Goal: Task Accomplishment & Management: Use online tool/utility

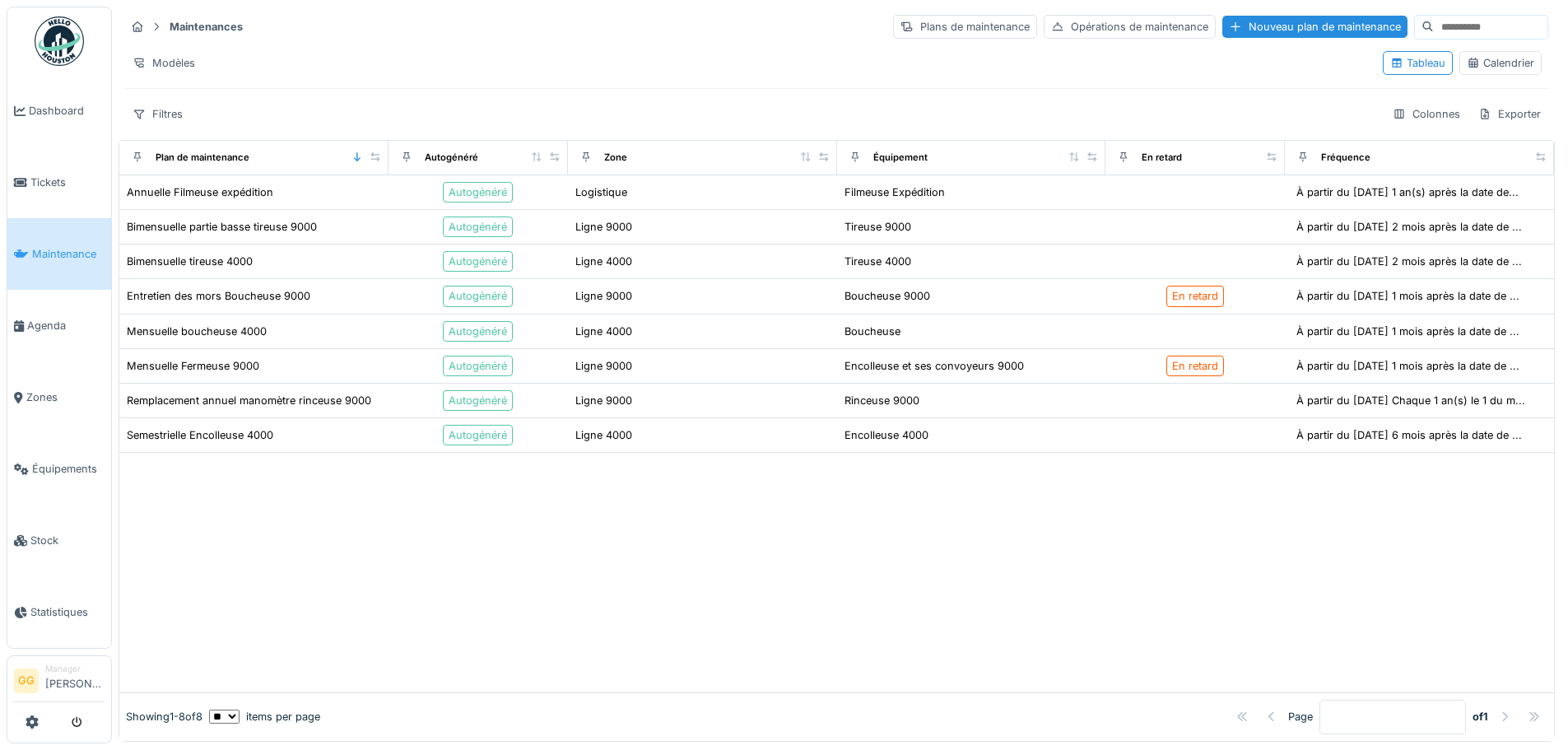
drag, startPoint x: 629, startPoint y: 577, endPoint x: 620, endPoint y: 552, distance: 26.6
click at [622, 453] on div at bounding box center [837, 572] width 1435 height 239
click at [52, 178] on span "Tickets" at bounding box center [68, 182] width 74 height 15
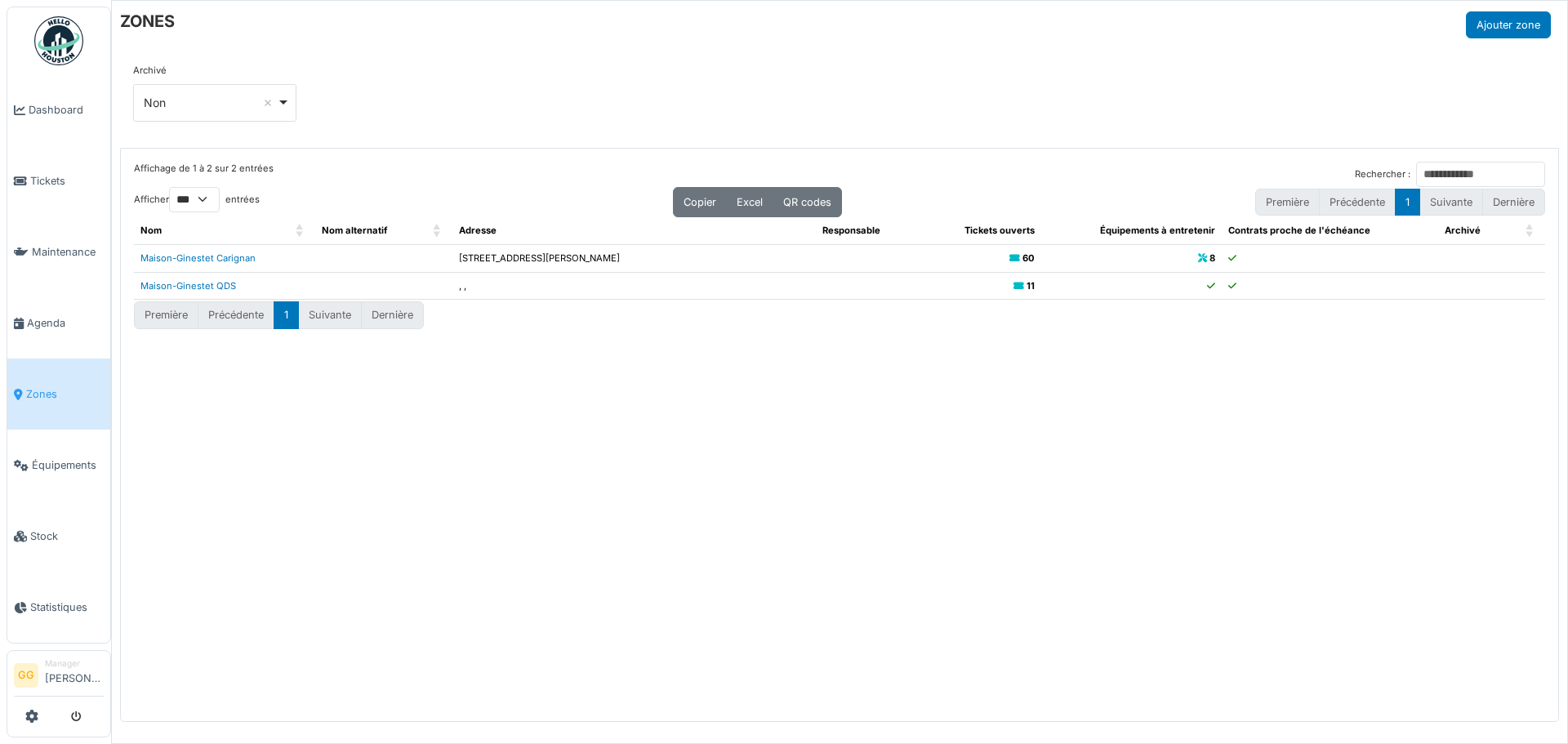
select select "***"
click at [195, 260] on link "Maison-Ginestet Carignan" at bounding box center [198, 258] width 115 height 12
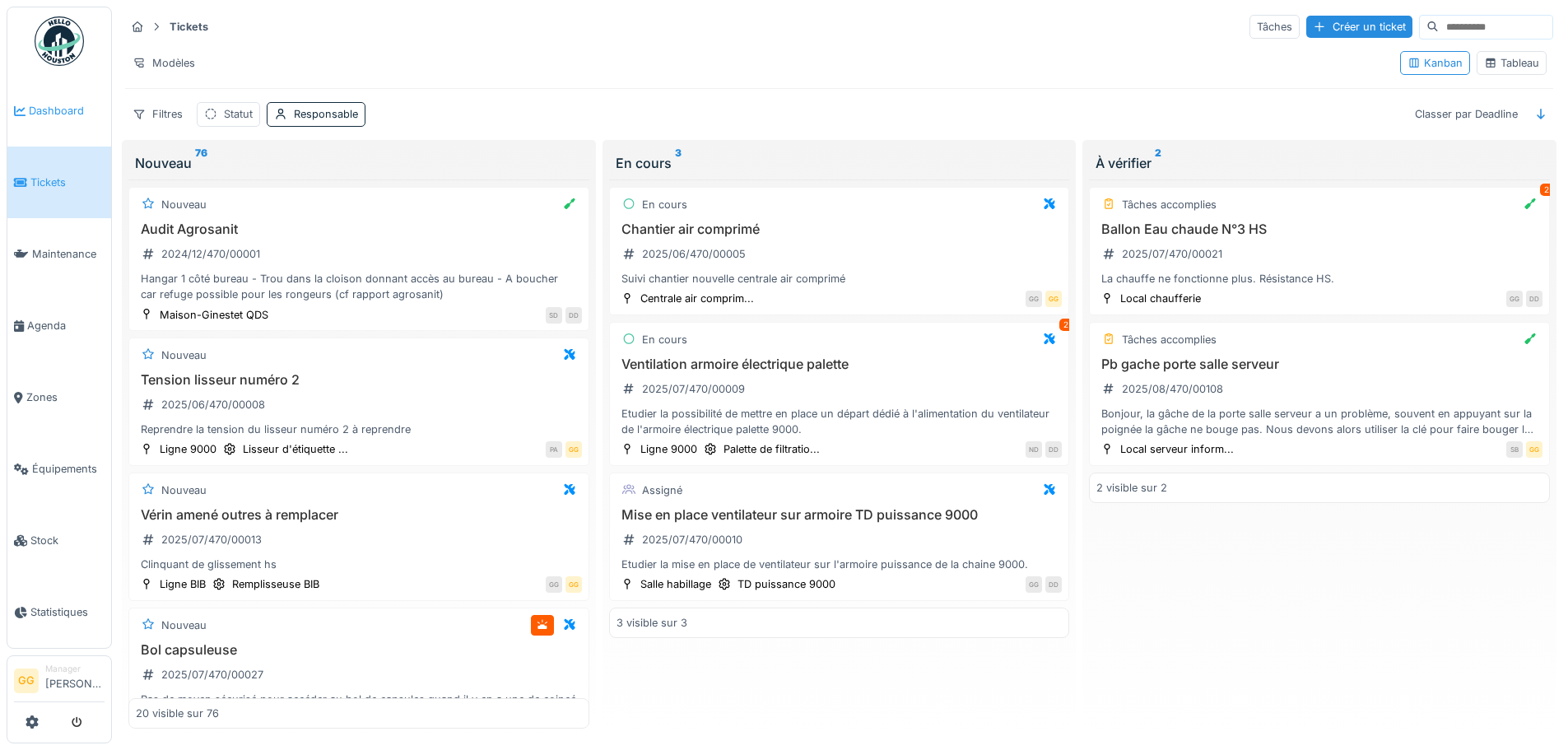
click at [47, 127] on link "Dashboard" at bounding box center [59, 110] width 104 height 71
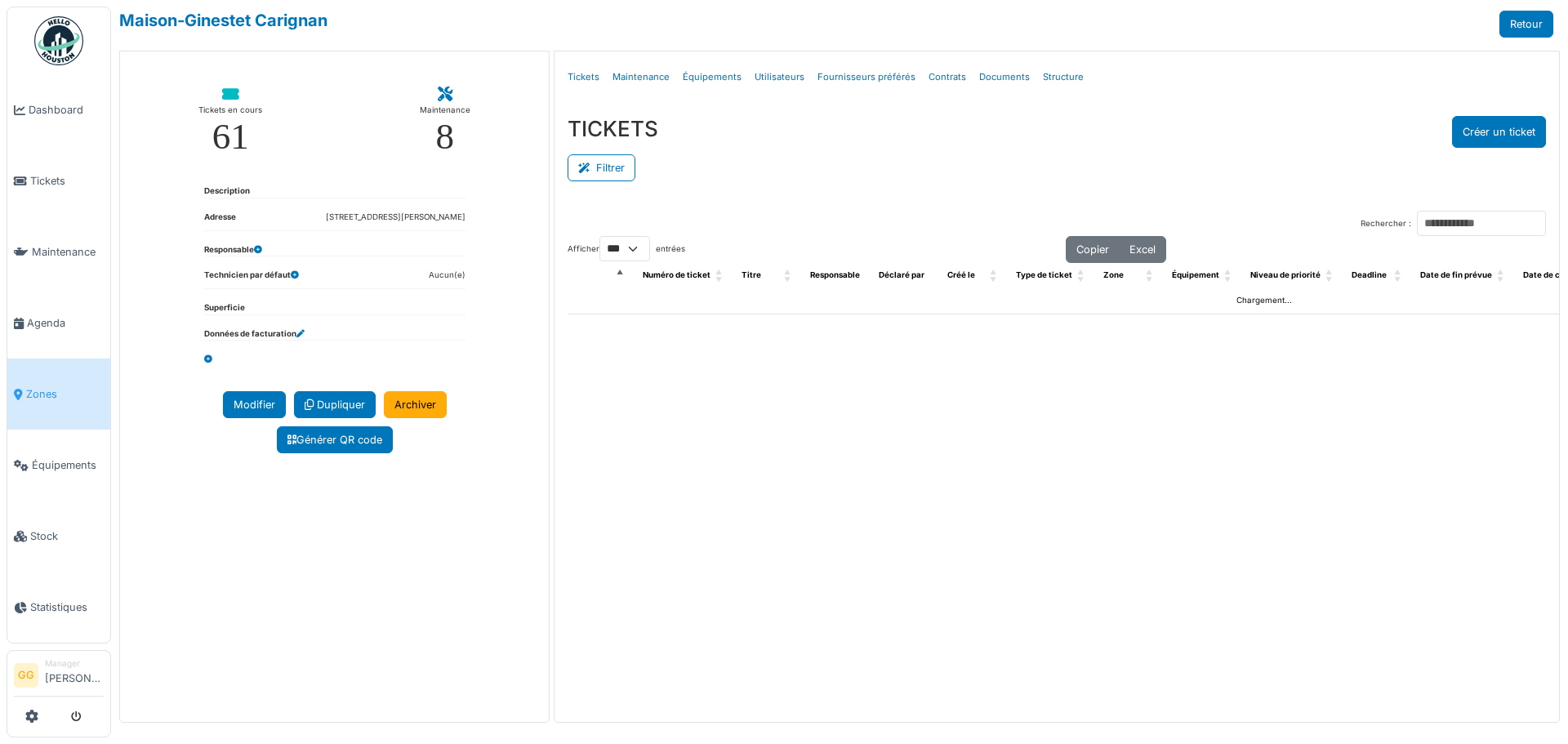
select select "***"
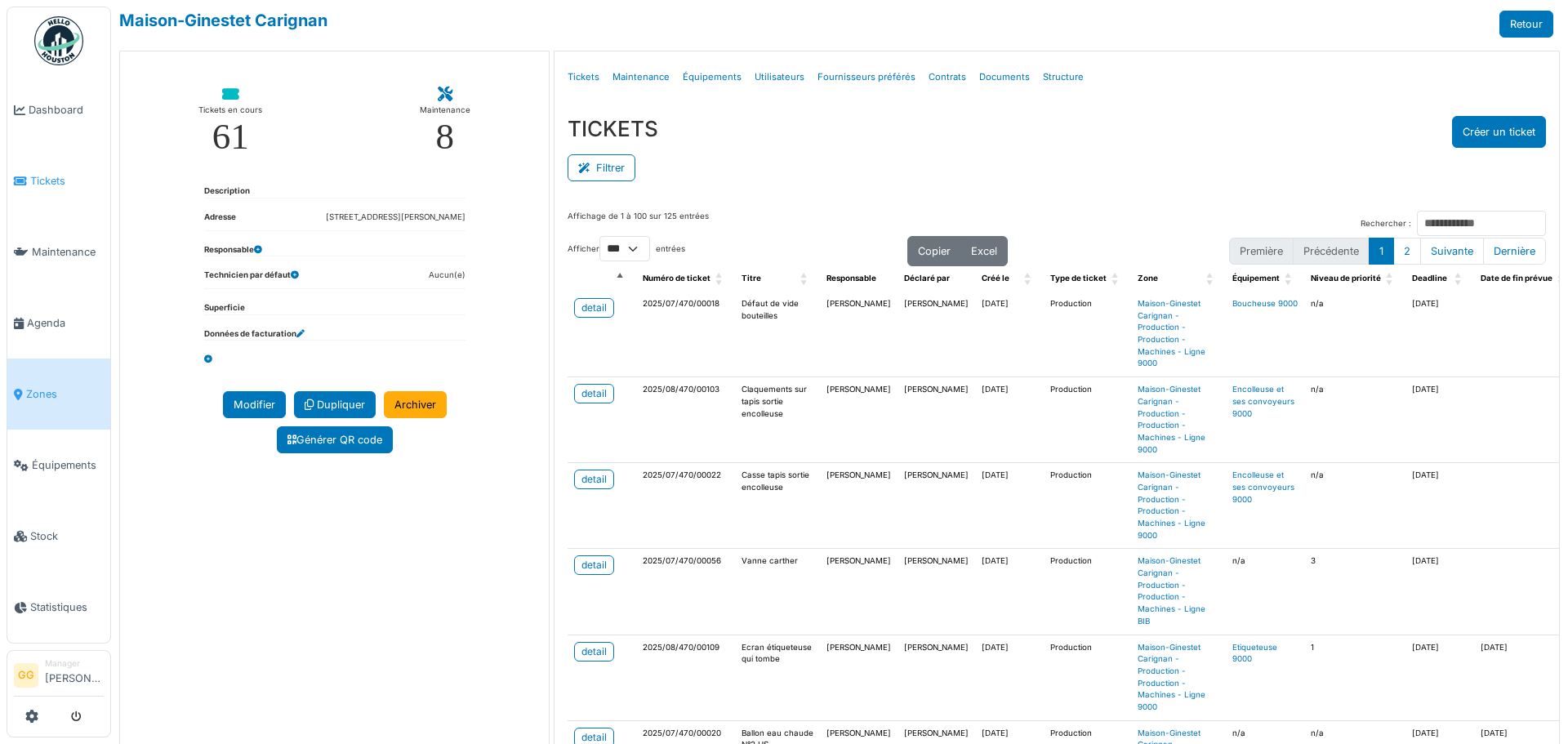
click at [42, 178] on span "Tickets" at bounding box center [67, 180] width 74 height 15
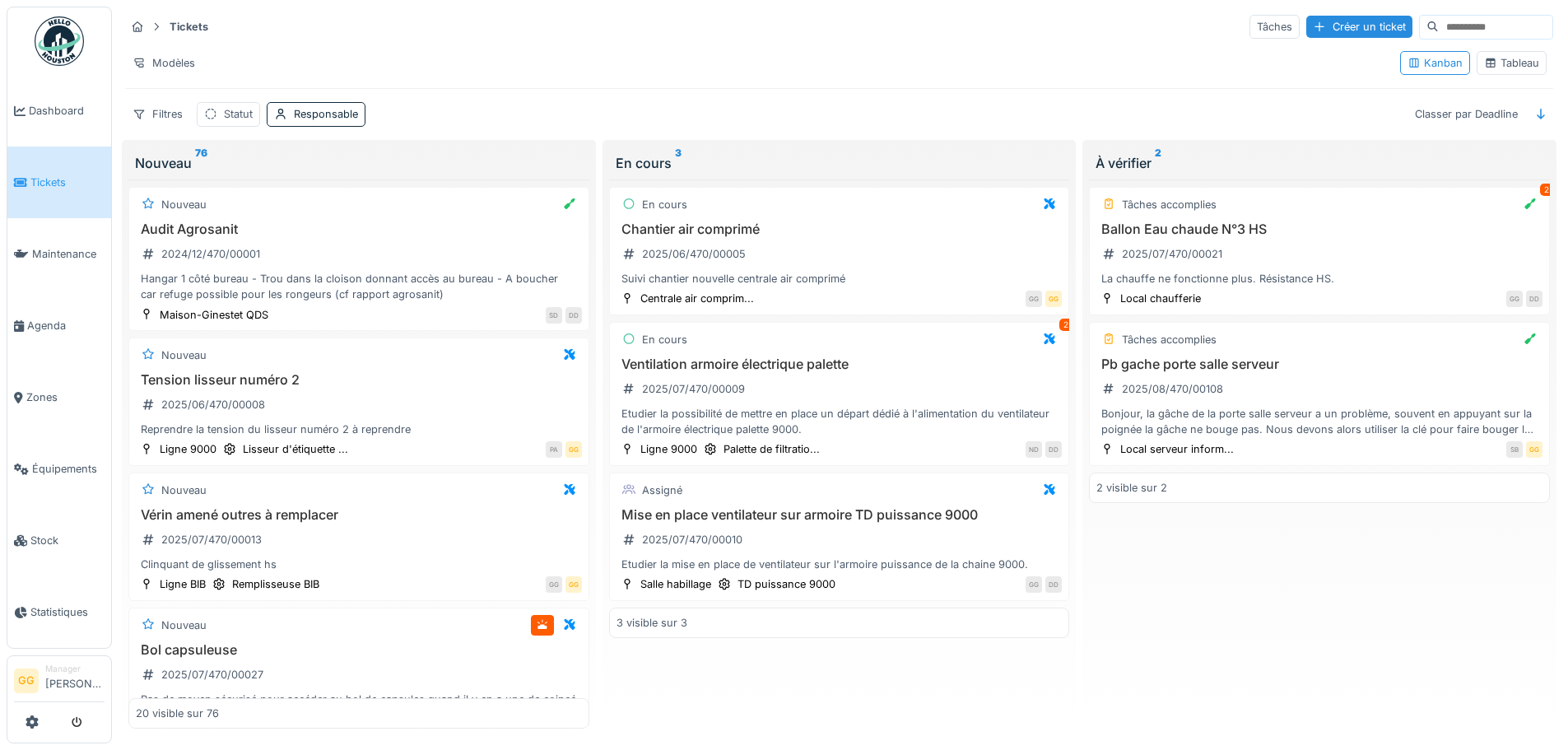
click at [1485, 68] on div "Tableau" at bounding box center [1512, 62] width 55 height 15
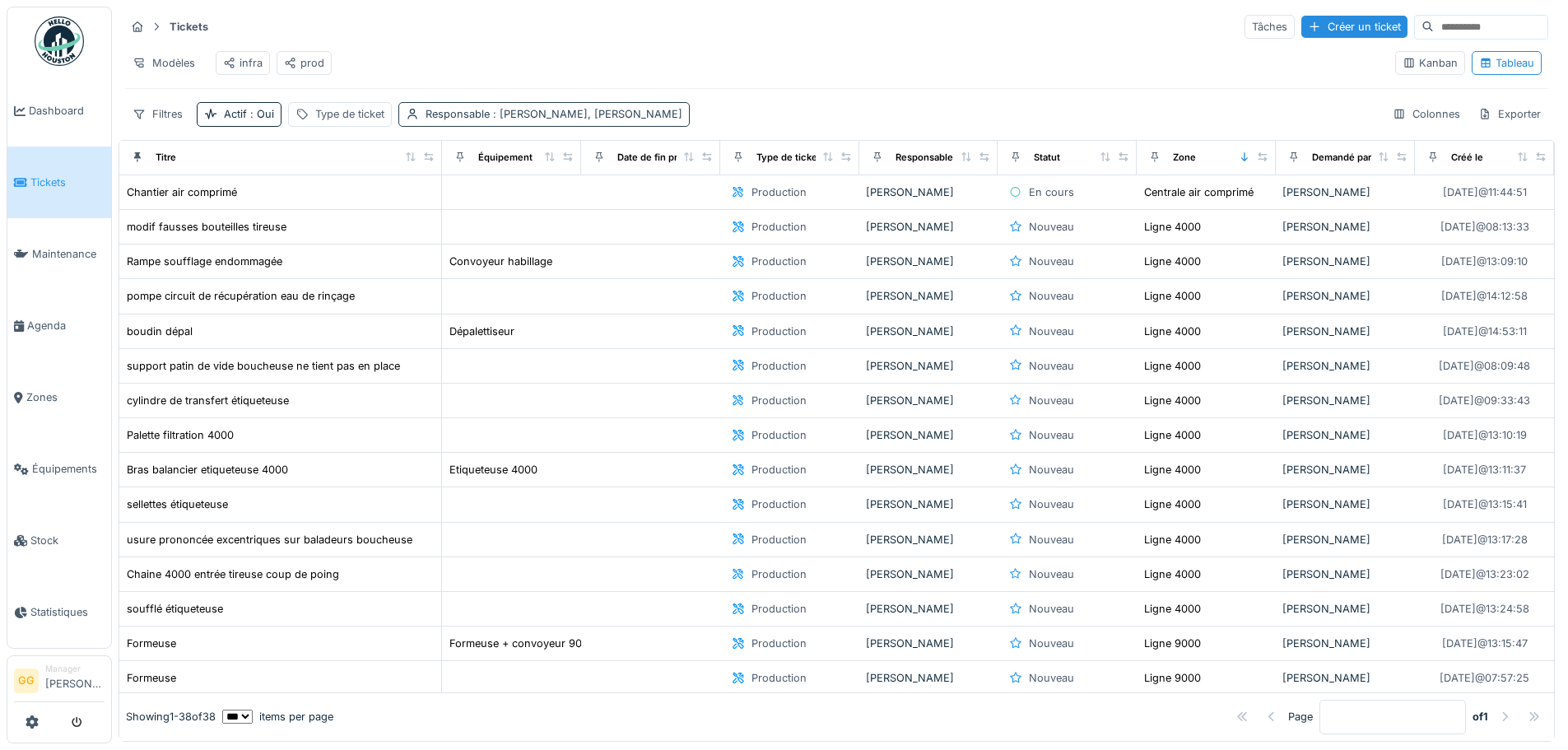
click at [465, 122] on div "Responsable : [PERSON_NAME], [PERSON_NAME]" at bounding box center [554, 114] width 257 height 15
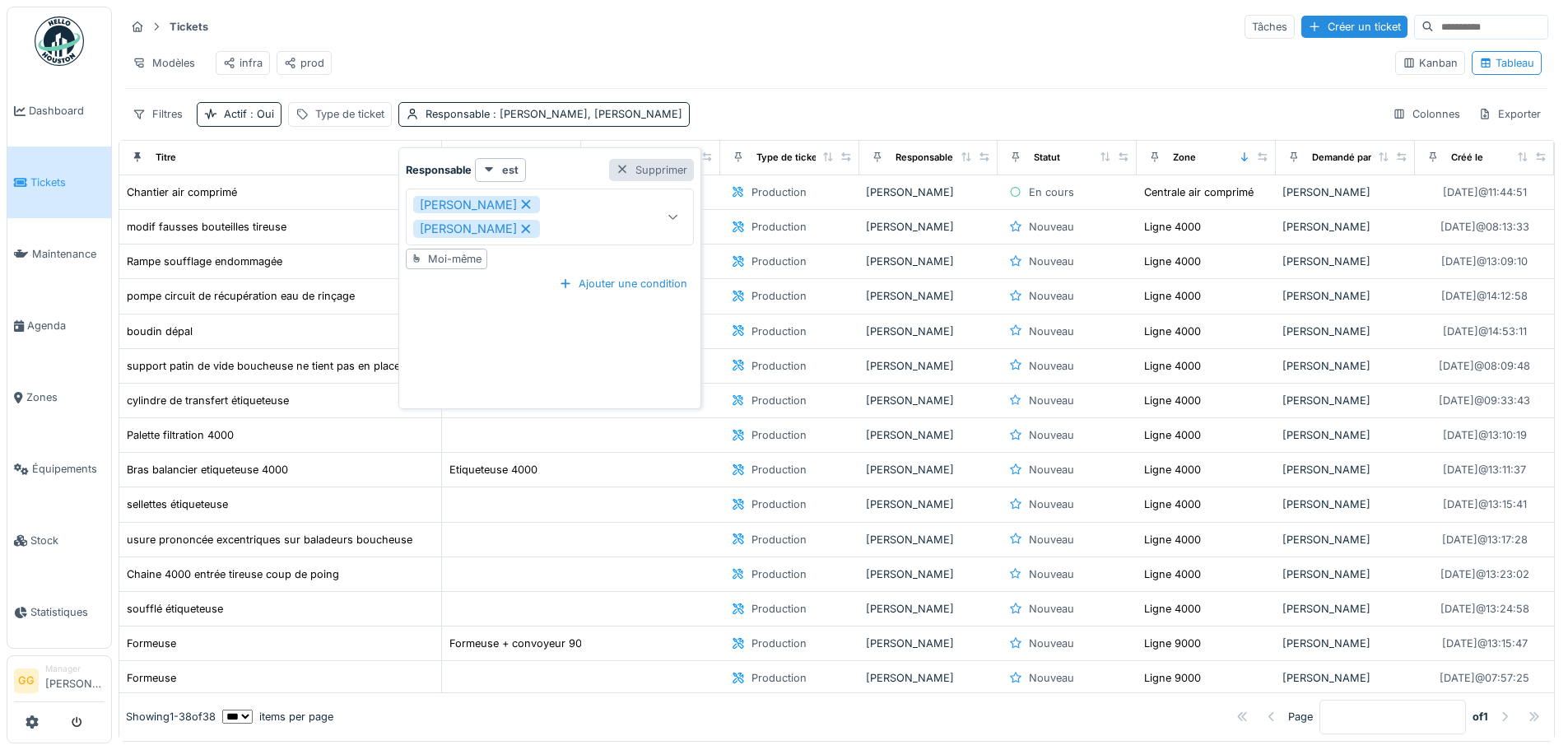
click at [624, 170] on div "Supprimer" at bounding box center [652, 170] width 85 height 23
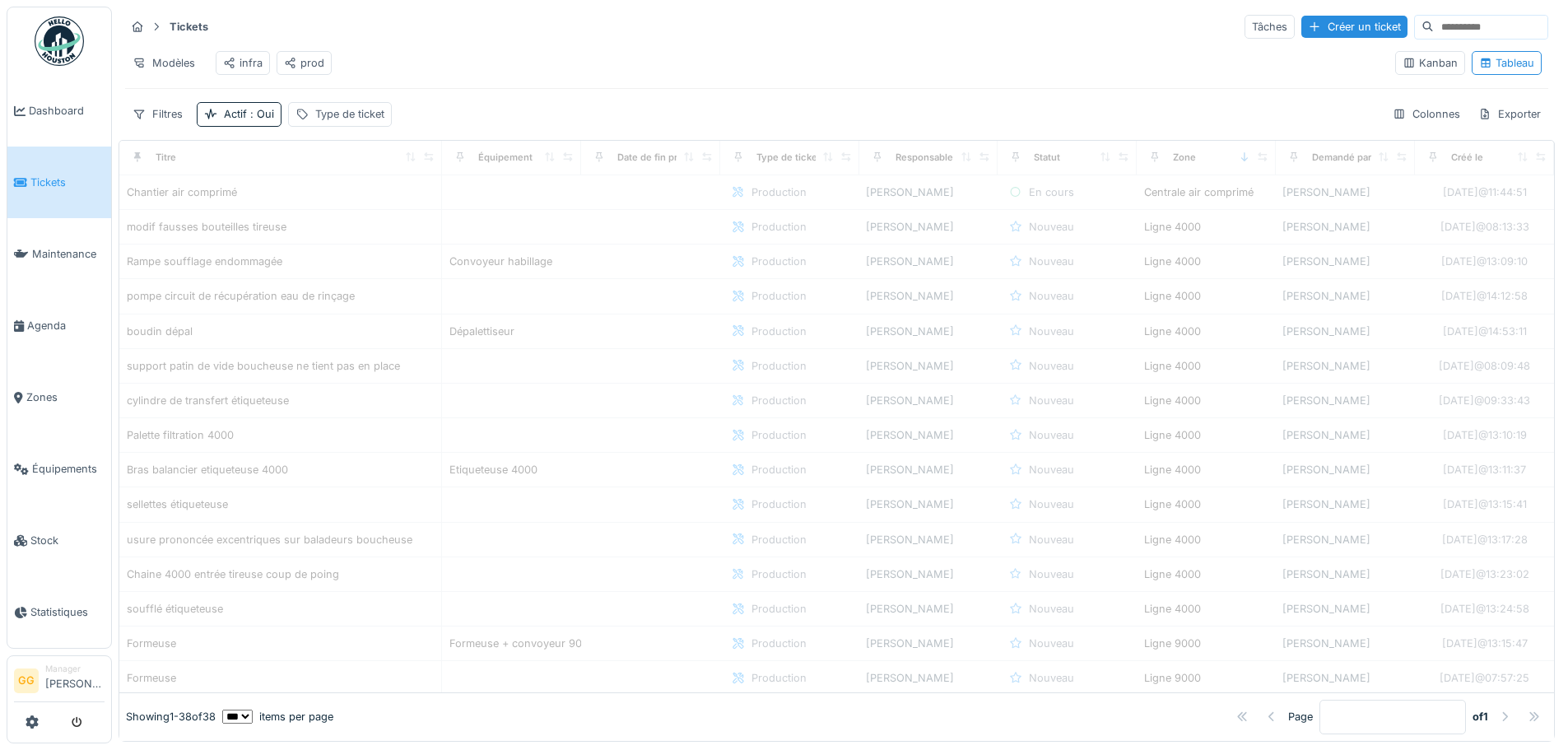
click at [522, 72] on div "Modèles infra prod" at bounding box center [753, 62] width 1257 height 37
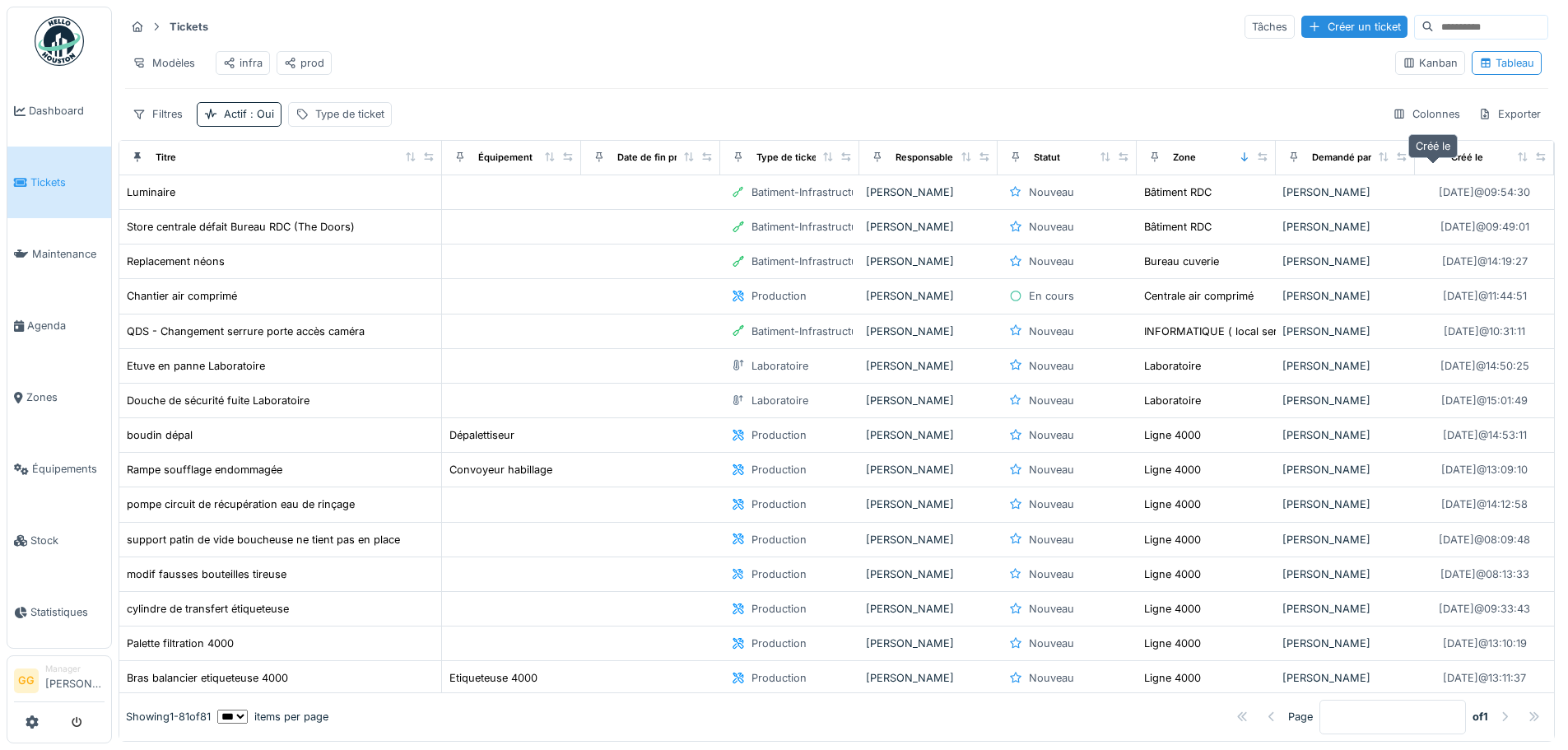
click at [1451, 164] on div "Créé le" at bounding box center [1468, 157] width 33 height 14
click at [1517, 162] on icon at bounding box center [1523, 157] width 12 height 9
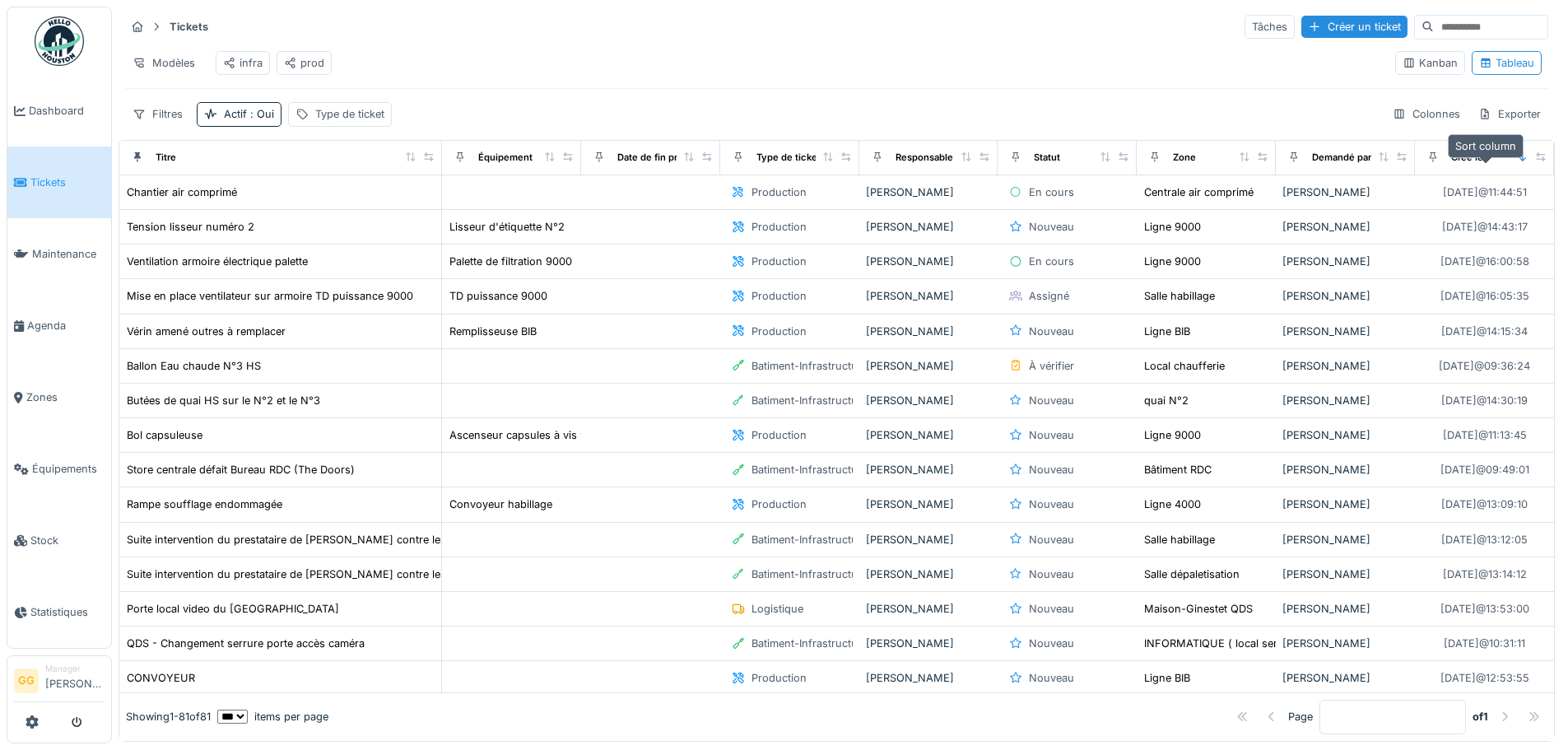
click at [1517, 162] on icon at bounding box center [1523, 157] width 12 height 9
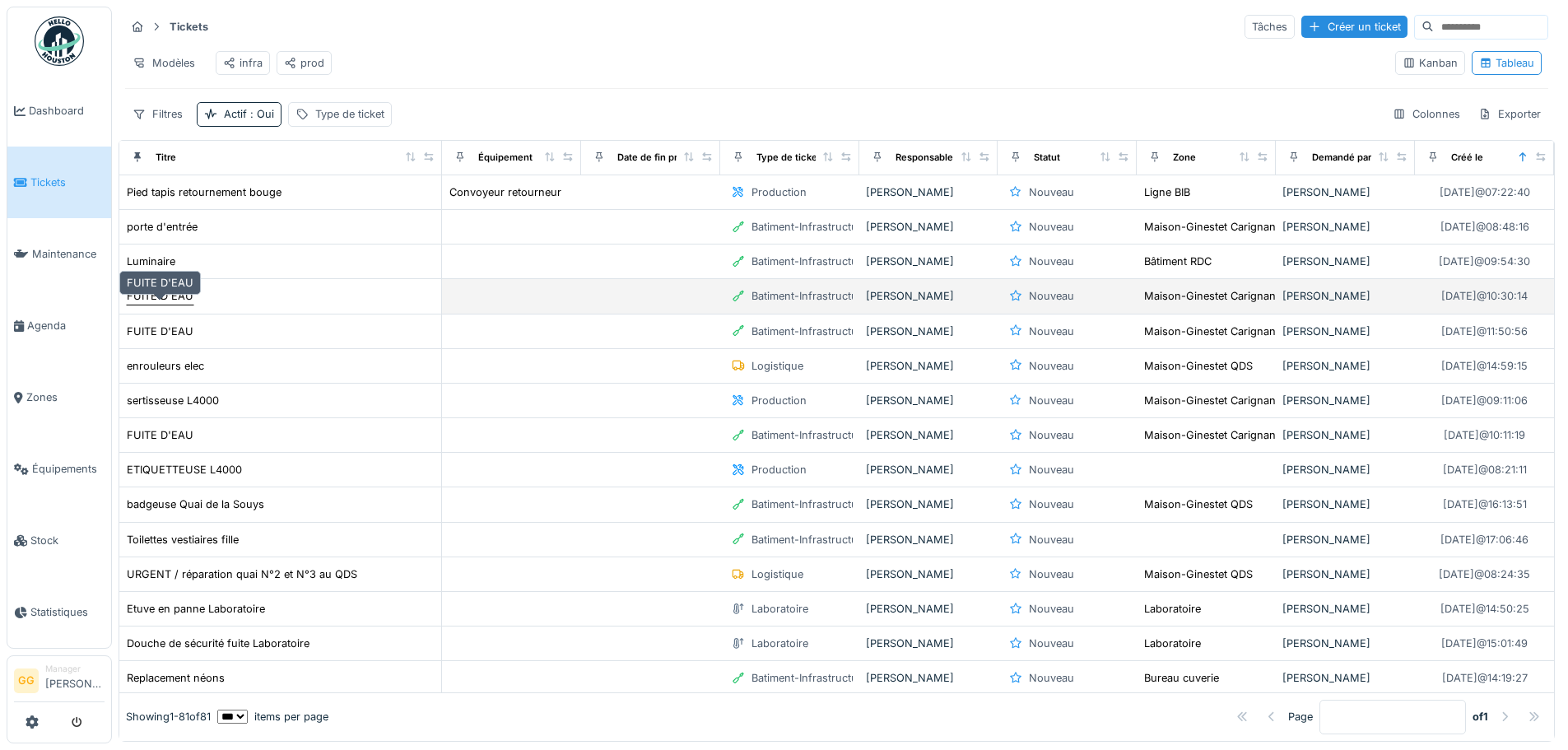
click at [174, 304] on div "FUITE D'EAU" at bounding box center [160, 295] width 67 height 15
